Goal: Transaction & Acquisition: Book appointment/travel/reservation

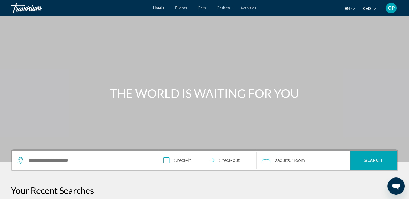
click at [392, 7] on span "OP" at bounding box center [391, 7] width 7 height 5
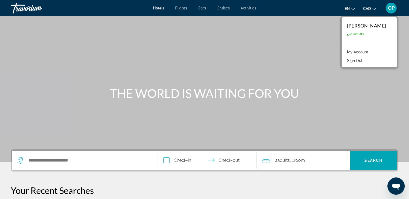
click at [367, 52] on link "My Account" at bounding box center [357, 52] width 26 height 7
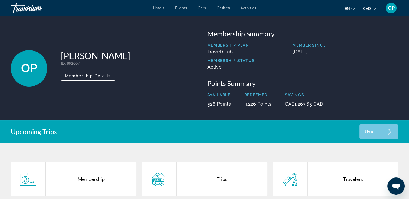
scroll to position [81, 0]
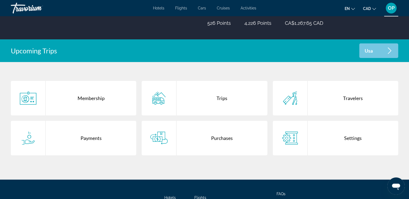
click at [219, 139] on div "Purchases" at bounding box center [221, 138] width 90 height 35
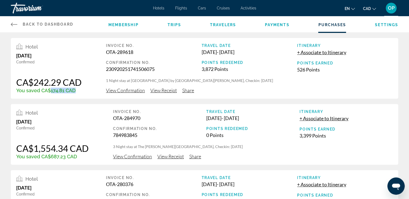
drag, startPoint x: 50, startPoint y: 91, endPoint x: 81, endPoint y: 91, distance: 31.6
click at [81, 91] on div "You saved CA$174.81 CAD" at bounding box center [48, 91] width 65 height 6
drag, startPoint x: 165, startPoint y: 81, endPoint x: 215, endPoint y: 79, distance: 50.3
click at [215, 79] on p "1 Night stay at SpringHill Suites by Marriott Toronto Vaughan, Checkin: 2025-09…" at bounding box center [249, 80] width 287 height 5
drag, startPoint x: 45, startPoint y: 91, endPoint x: 63, endPoint y: 90, distance: 18.1
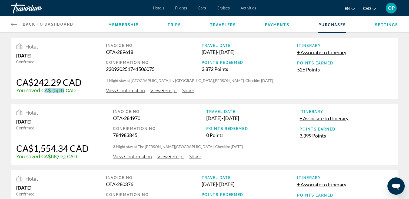
click at [63, 90] on div "You saved CA$174.81 CAD" at bounding box center [48, 91] width 65 height 6
drag, startPoint x: 63, startPoint y: 90, endPoint x: 55, endPoint y: 84, distance: 9.8
click at [55, 84] on div "CA$242.29 CAD" at bounding box center [48, 82] width 65 height 11
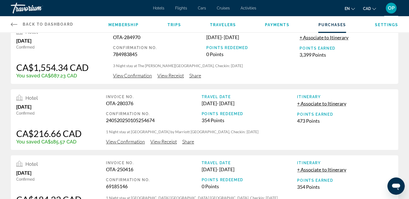
scroll to position [108, 0]
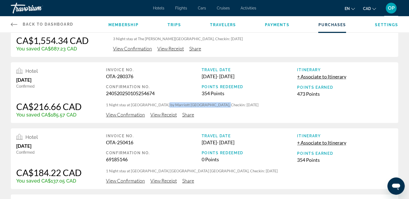
drag, startPoint x: 159, startPoint y: 105, endPoint x: 216, endPoint y: 105, distance: 57.3
click at [216, 105] on p "1 Night stay at Residence Inn by Marriott Calgary Downtown Beltline District, C…" at bounding box center [249, 104] width 287 height 5
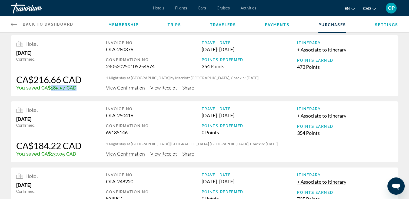
drag, startPoint x: 49, startPoint y: 90, endPoint x: 85, endPoint y: 90, distance: 36.2
click at [85, 90] on div "Hotel May 24, 2025 Confirmed CA$216.66 CAD You saved CA$185.57 CAD Invoice No. …" at bounding box center [204, 65] width 387 height 61
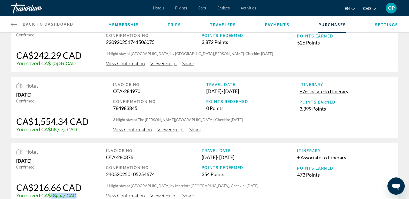
scroll to position [0, 0]
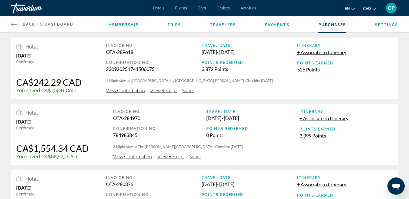
drag, startPoint x: 111, startPoint y: 67, endPoint x: 175, endPoint y: 69, distance: 64.0
click at [175, 69] on div "230920251741506075" at bounding box center [154, 69] width 96 height 6
click at [87, 45] on div "Hotel September 23, 2025 Confirmed CA$242.29 CAD You saved CA$174.81 CAD Invoic…" at bounding box center [204, 68] width 387 height 61
click at [14, 24] on icon "Main content" at bounding box center [14, 25] width 6 height 4
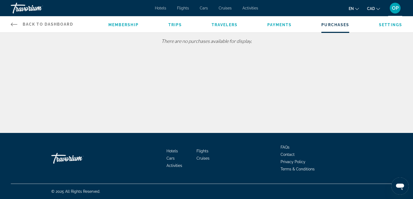
click at [33, 24] on span "Back to Dashboard" at bounding box center [48, 24] width 51 height 4
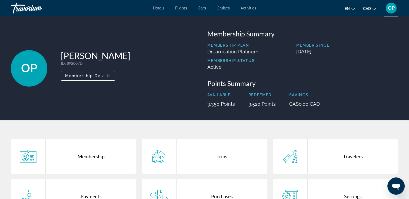
click at [161, 9] on span "Hotels" at bounding box center [158, 8] width 11 height 4
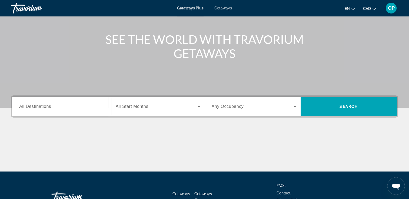
click at [48, 108] on span "All Destinations" at bounding box center [35, 106] width 32 height 5
click at [48, 108] on input "Destination All Destinations" at bounding box center [61, 107] width 85 height 6
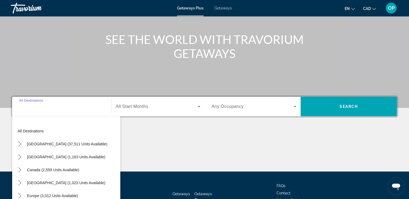
scroll to position [92, 0]
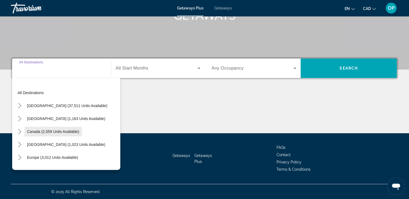
click at [48, 130] on span "Canada (2,559 units available)" at bounding box center [53, 132] width 52 height 4
type input "**********"
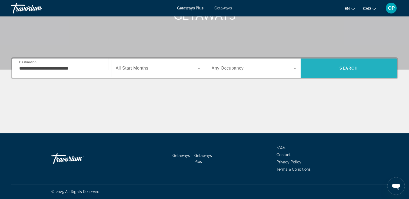
click at [357, 66] on span "Search" at bounding box center [348, 68] width 18 height 4
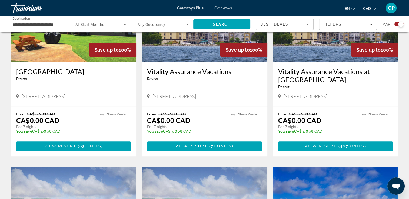
scroll to position [270, 0]
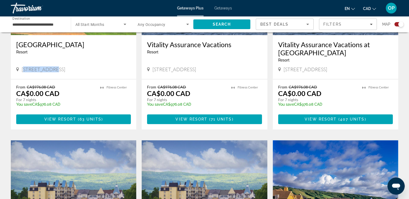
drag, startPoint x: 24, startPoint y: 68, endPoint x: 51, endPoint y: 70, distance: 27.1
click at [51, 70] on span "Kelowna, BC, V4V 1P4, CAN" at bounding box center [43, 69] width 43 height 6
drag, startPoint x: 51, startPoint y: 70, endPoint x: 59, endPoint y: 100, distance: 30.9
click at [59, 100] on div "From CA$976.08 CAD CA$0.00 CAD For 7 nights You save CA$976.08 CAD temp" at bounding box center [55, 98] width 78 height 26
drag, startPoint x: 156, startPoint y: 70, endPoint x: 206, endPoint y: 70, distance: 50.5
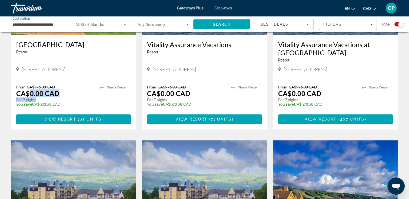
click at [196, 70] on span "Collingwood, ON, L9Y 5C5, CAN" at bounding box center [173, 69] width 43 height 6
drag, startPoint x: 160, startPoint y: 94, endPoint x: 198, endPoint y: 101, distance: 38.5
click at [198, 101] on div "From CA$976.08 CAD CA$0.00 CAD For 7 nights You save CA$976.08 CAD temp" at bounding box center [186, 98] width 78 height 26
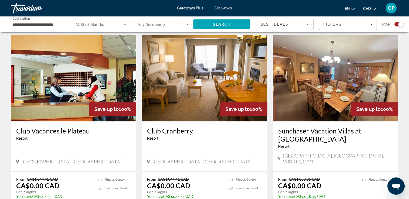
scroll to position [594, 0]
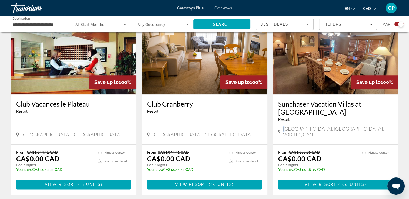
drag, startPoint x: 287, startPoint y: 121, endPoint x: 321, endPoint y: 117, distance: 34.2
click at [321, 117] on div "Sunchaser Vacation Villas at Riverview Resort - This is an adults only resort F…" at bounding box center [335, 120] width 125 height 50
drag, startPoint x: 321, startPoint y: 117, endPoint x: 319, endPoint y: 153, distance: 36.0
click at [319, 153] on div "From CA$1,058.35 CAD CA$0.00 CAD For 7 nights You save CA$1,058.35 CAD temp" at bounding box center [317, 163] width 78 height 26
click at [268, 114] on app-exchanges-search-item "Save up to 100% Club Cranberry Resort - This is an adults only resort Collingwo…" at bounding box center [204, 101] width 131 height 187
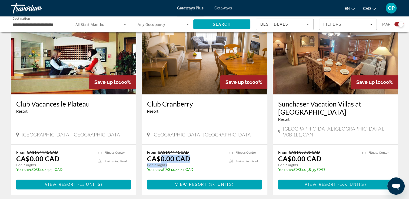
drag, startPoint x: 158, startPoint y: 143, endPoint x: 189, endPoint y: 152, distance: 32.2
click at [189, 152] on div "From CA$1,044.41 CAD CA$0.00 CAD For 7 nights You save CA$1,044.41 CAD temp" at bounding box center [185, 163] width 76 height 26
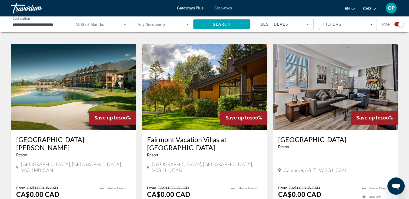
scroll to position [783, 0]
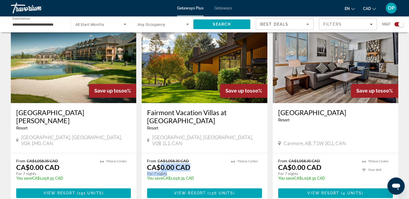
drag, startPoint x: 160, startPoint y: 147, endPoint x: 190, endPoint y: 152, distance: 30.8
click at [190, 159] on div "From CA$1,058.35 CAD CA$0.00 CAD For 7 nights You save CA$1,058.35 CAD temp" at bounding box center [186, 172] width 78 height 26
click at [39, 24] on input "**********" at bounding box center [37, 24] width 51 height 6
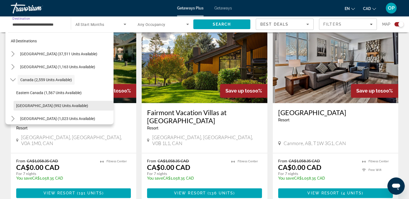
scroll to position [33, 0]
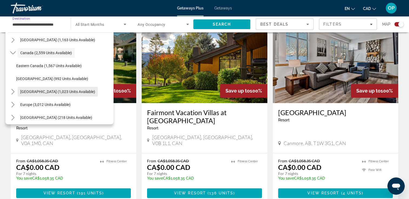
click at [42, 93] on span "Caribbean & Atlantic Islands (1,023 units available)" at bounding box center [57, 92] width 75 height 4
type input "**********"
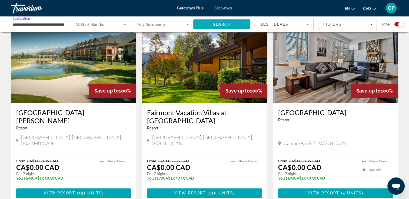
click at [217, 24] on span "Search" at bounding box center [221, 24] width 18 height 4
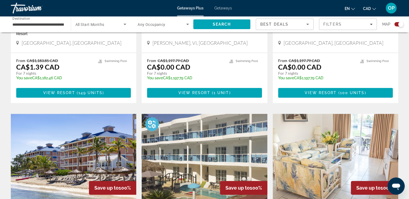
scroll to position [594, 0]
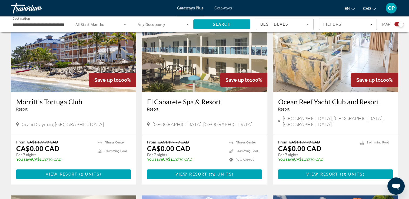
drag, startPoint x: 200, startPoint y: 104, endPoint x: 247, endPoint y: 105, distance: 46.5
click at [247, 122] on div "Cabarete Puerto Plata, Dominican Republic" at bounding box center [204, 125] width 115 height 6
drag, startPoint x: 162, startPoint y: 132, endPoint x: 203, endPoint y: 136, distance: 41.5
click at [203, 140] on div "From CA$1,197.79 CAD CA$0.00 CAD For 7 nights You save CA$1,197.79 CAD temp" at bounding box center [185, 153] width 76 height 26
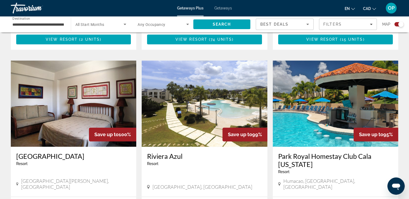
scroll to position [783, 0]
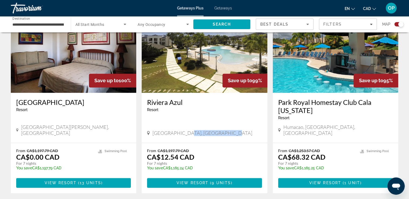
drag, startPoint x: 181, startPoint y: 107, endPoint x: 229, endPoint y: 107, distance: 47.8
click at [230, 130] on div "Puerto Plata, Dominican Republic" at bounding box center [204, 133] width 115 height 6
click at [163, 153] on p "CA$12.54 CAD" at bounding box center [170, 157] width 47 height 8
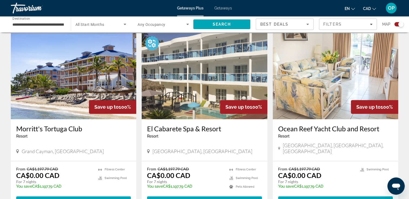
scroll to position [540, 0]
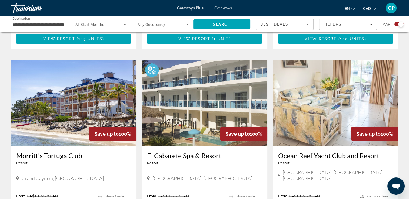
click at [197, 83] on img "Main content" at bounding box center [204, 103] width 125 height 86
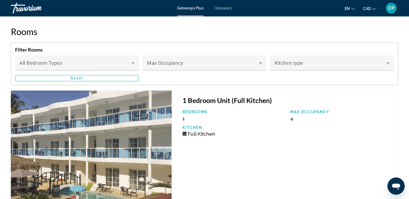
scroll to position [990, 0]
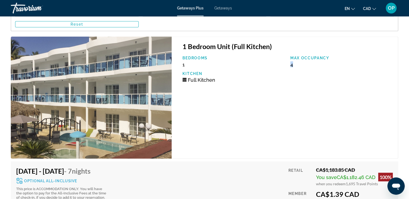
drag, startPoint x: 289, startPoint y: 62, endPoint x: 303, endPoint y: 63, distance: 14.4
click at [303, 63] on div "Max Occupancy 4" at bounding box center [341, 62] width 108 height 12
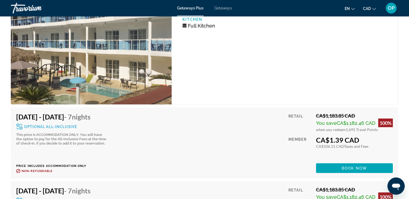
scroll to position [1071, 0]
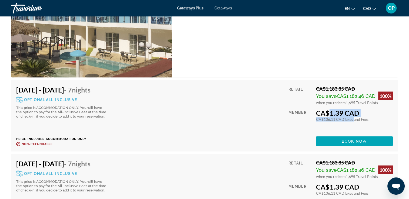
drag, startPoint x: 326, startPoint y: 113, endPoint x: 353, endPoint y: 119, distance: 28.0
click at [353, 119] on div "CA$1.39 CAD CA$106.11 CAD Taxes and Fees You earn 0 Travel Points" at bounding box center [354, 115] width 77 height 13
drag, startPoint x: 353, startPoint y: 119, endPoint x: 328, endPoint y: 105, distance: 28.7
click at [328, 105] on div "Retail CA$1,183.85 CAD You save CA$1,182.46 CAD 100% when you redeem 1,695 Trav…" at bounding box center [340, 116] width 104 height 61
drag, startPoint x: 341, startPoint y: 103, endPoint x: 356, endPoint y: 103, distance: 14.6
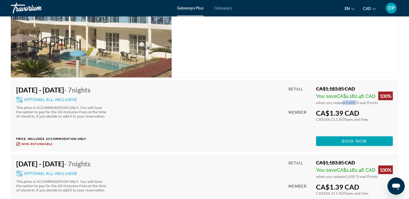
click at [356, 103] on div "when you redeem 1,695 Travel Points" at bounding box center [354, 102] width 77 height 5
drag, startPoint x: 356, startPoint y: 103, endPoint x: 358, endPoint y: 112, distance: 9.2
click at [358, 112] on div "CA$1.39 CAD" at bounding box center [354, 113] width 77 height 8
drag, startPoint x: 358, startPoint y: 112, endPoint x: 356, endPoint y: 93, distance: 18.4
click at [356, 93] on span "CA$1,182.46 CAD" at bounding box center [356, 96] width 39 height 6
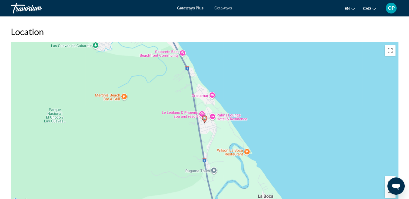
scroll to position [720, 0]
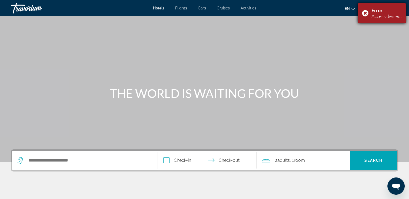
click at [365, 13] on div "Error Access denied." at bounding box center [382, 13] width 48 height 20
